Goal: Transaction & Acquisition: Purchase product/service

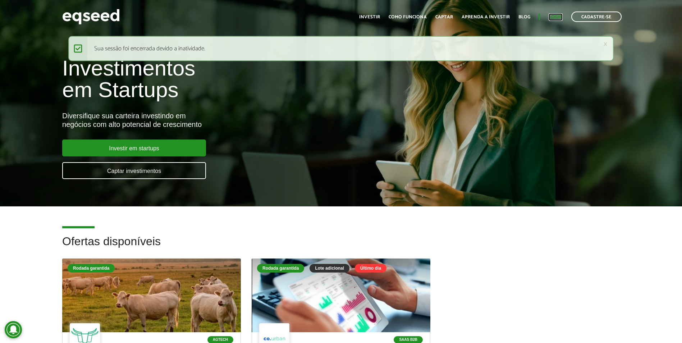
click at [558, 15] on link "Login" at bounding box center [556, 17] width 14 height 5
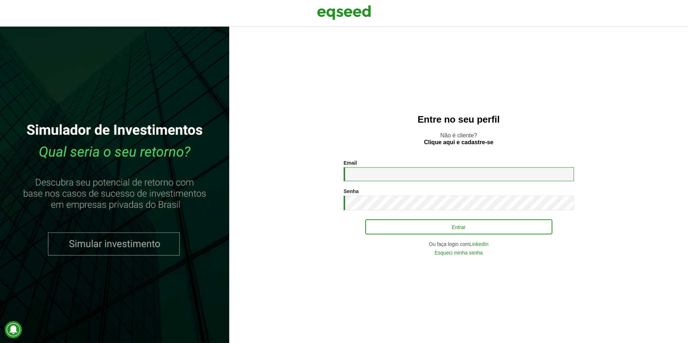
type input "**********"
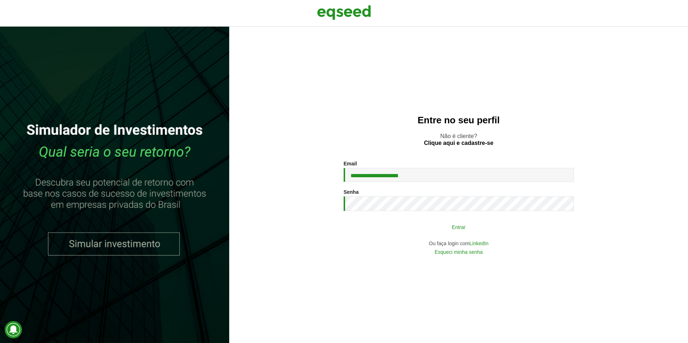
click at [431, 222] on button "Entrar" at bounding box center [458, 227] width 187 height 14
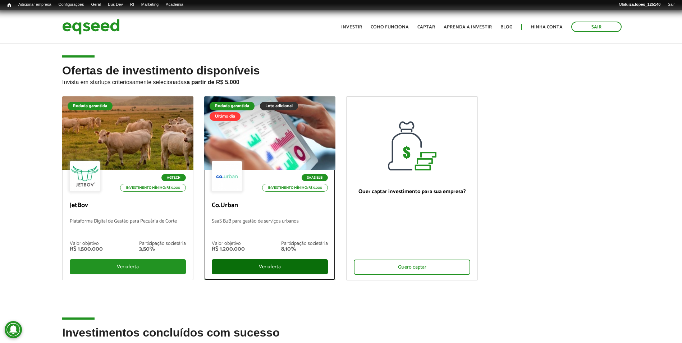
drag, startPoint x: 225, startPoint y: 263, endPoint x: 222, endPoint y: 263, distance: 3.6
click at [224, 263] on div "Ver oferta" at bounding box center [270, 266] width 116 height 15
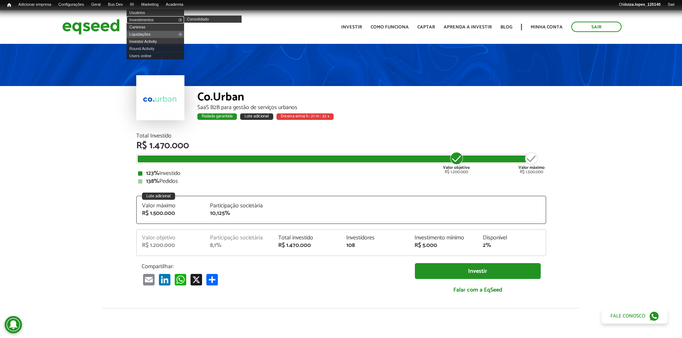
click at [153, 21] on link "Investimentos" at bounding box center [156, 19] width 58 height 7
